Goal: Check status: Check status

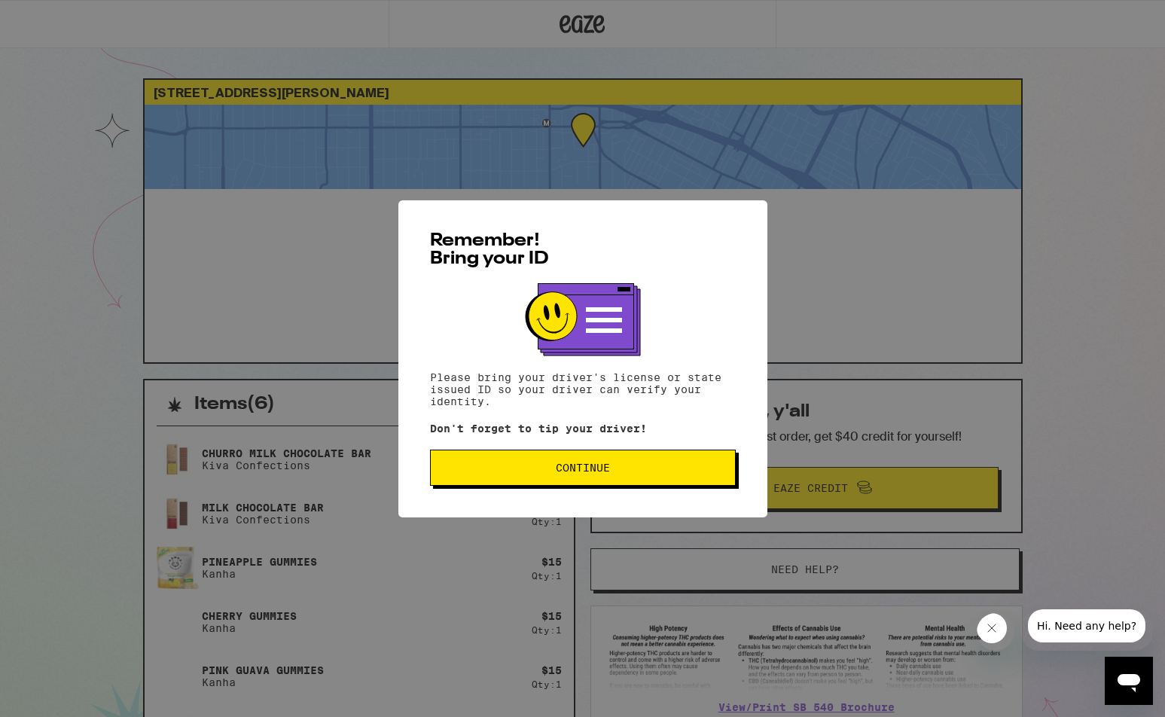
click at [579, 471] on span "Continue" at bounding box center [583, 467] width 54 height 11
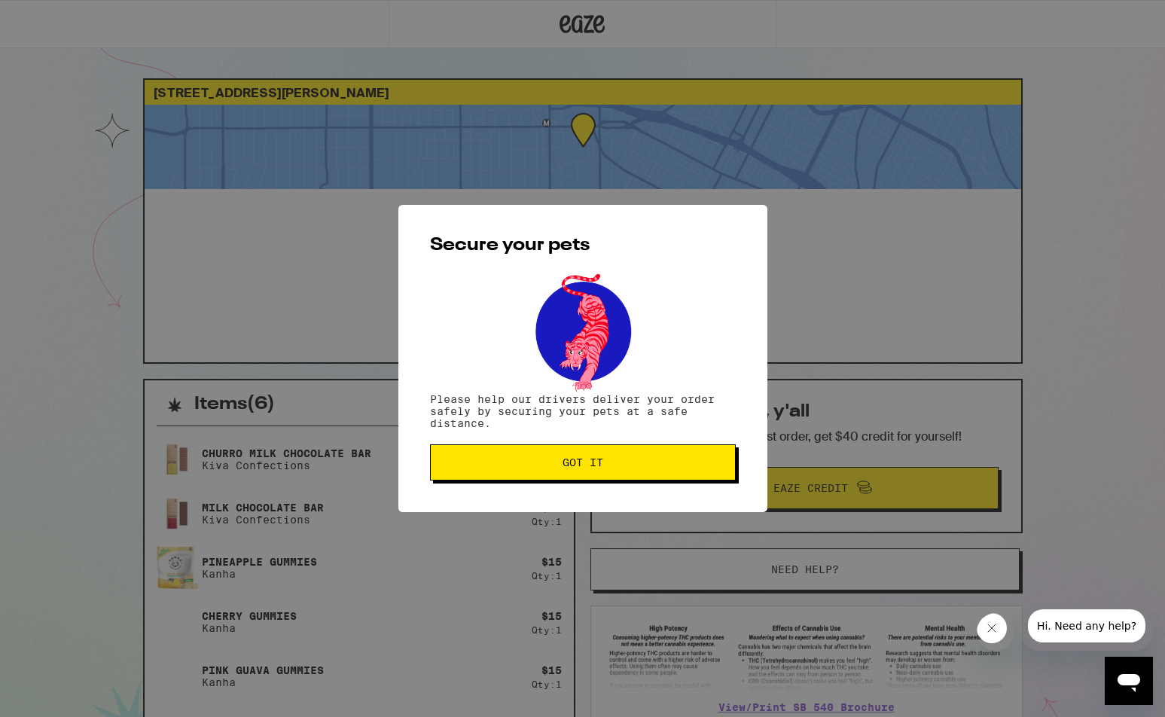
click at [578, 468] on span "Got it" at bounding box center [583, 462] width 41 height 11
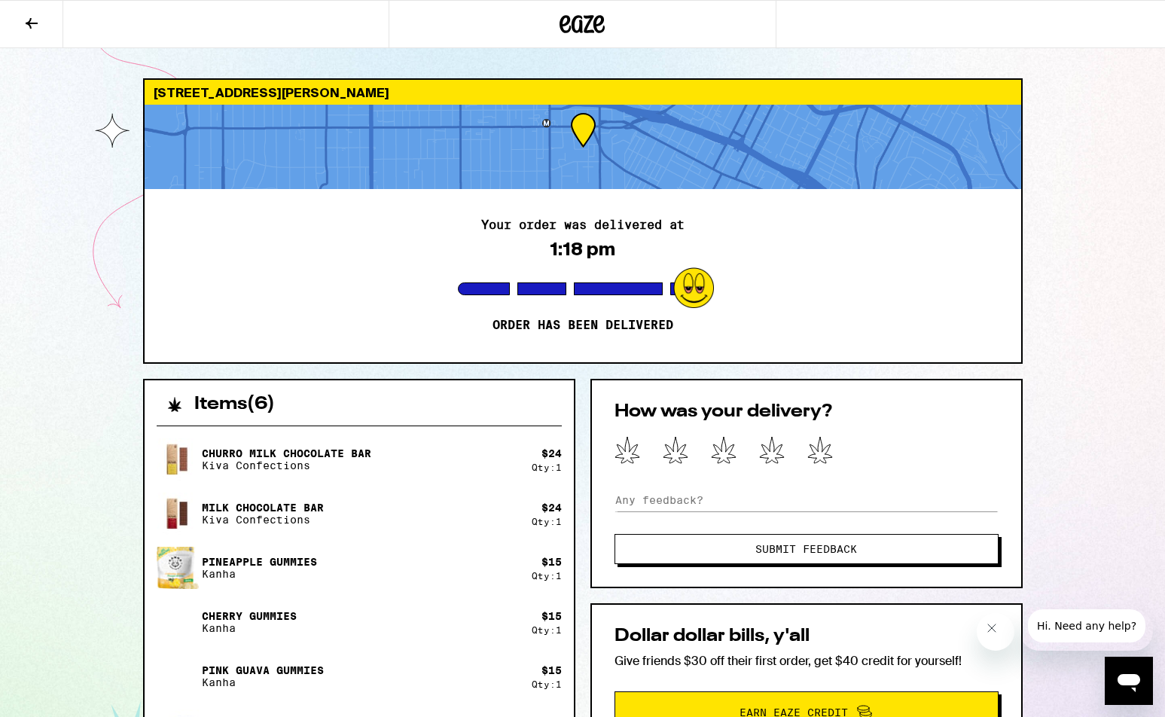
click at [195, 473] on img at bounding box center [178, 459] width 42 height 42
click at [376, 248] on div "Your order was delivered at 1:18 pm Order has been delivered" at bounding box center [583, 275] width 877 height 173
